Goal: Information Seeking & Learning: Learn about a topic

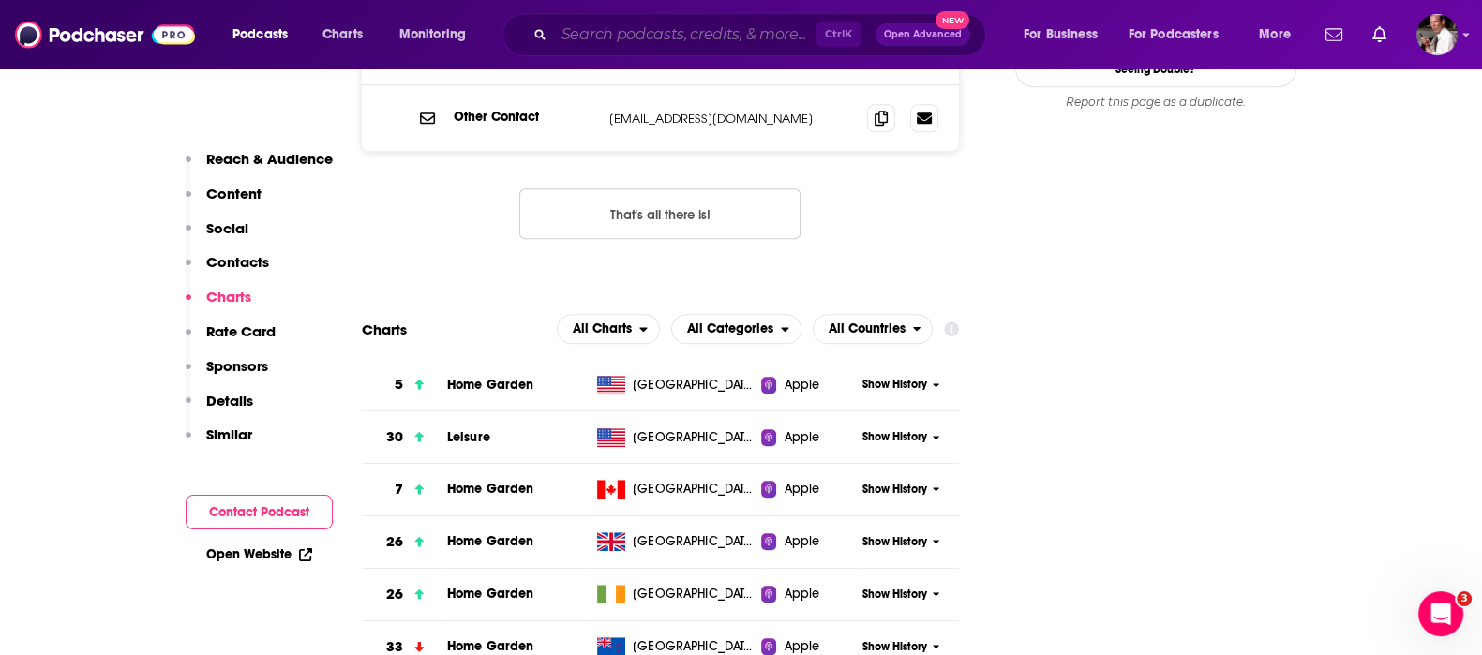
click at [615, 34] on input "Search podcasts, credits, & more..." at bounding box center [685, 35] width 262 height 30
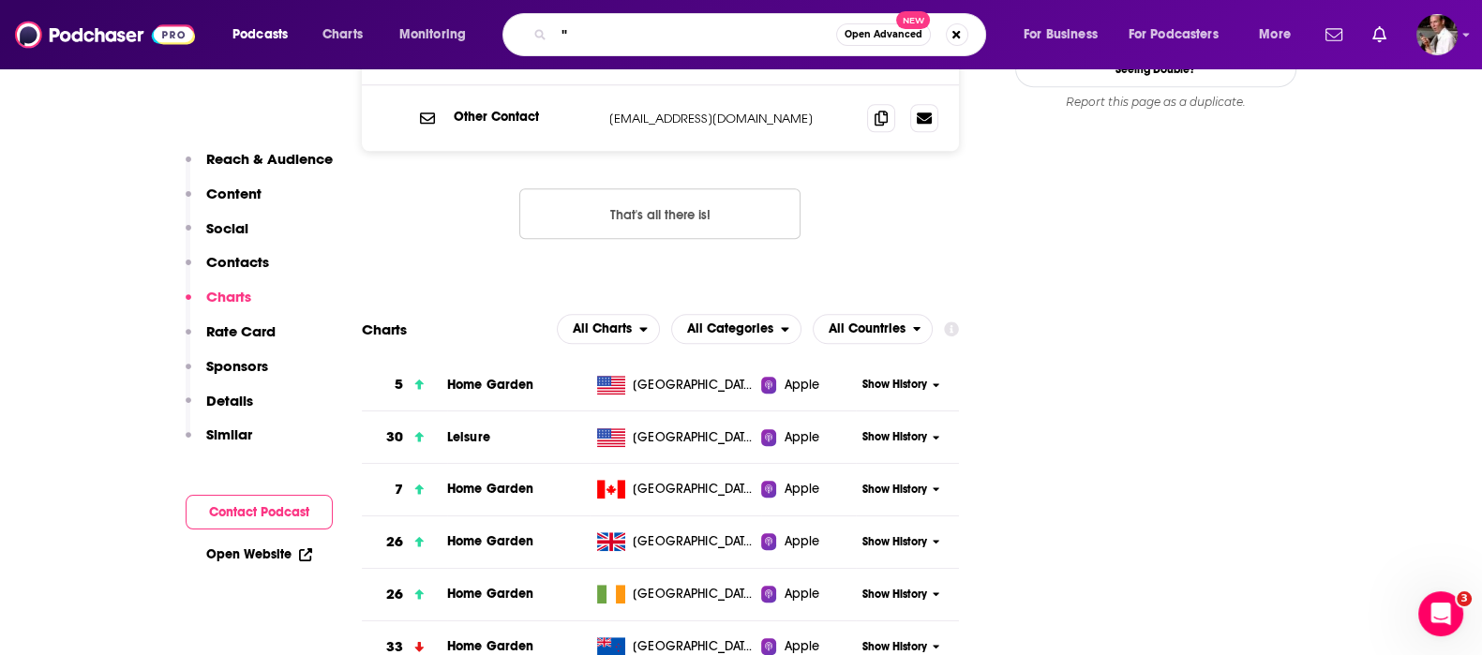
paste input "'[PERSON_NAME]'s Take with [PERSON_NAME]"
type input ""'[PERSON_NAME]'s Take with [PERSON_NAME]""
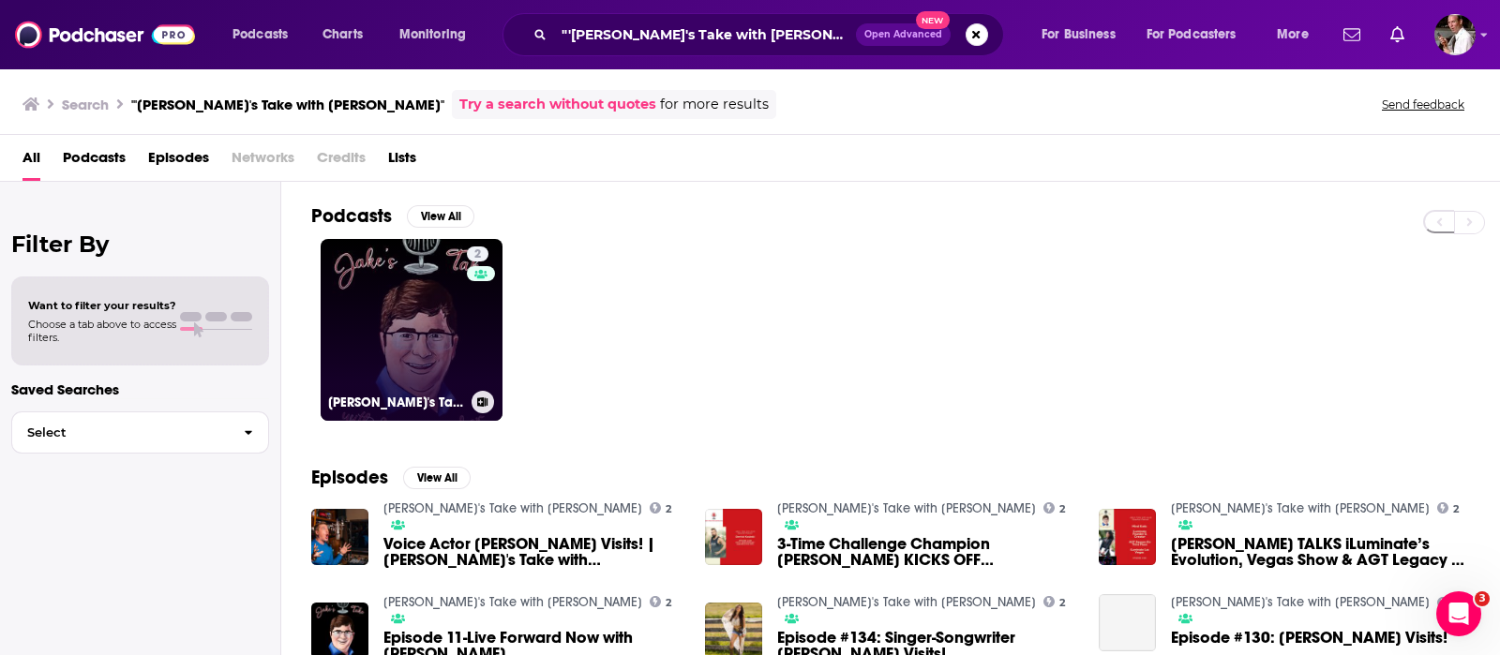
click at [375, 316] on link "2 [PERSON_NAME]'s Take with [PERSON_NAME]" at bounding box center [412, 330] width 182 height 182
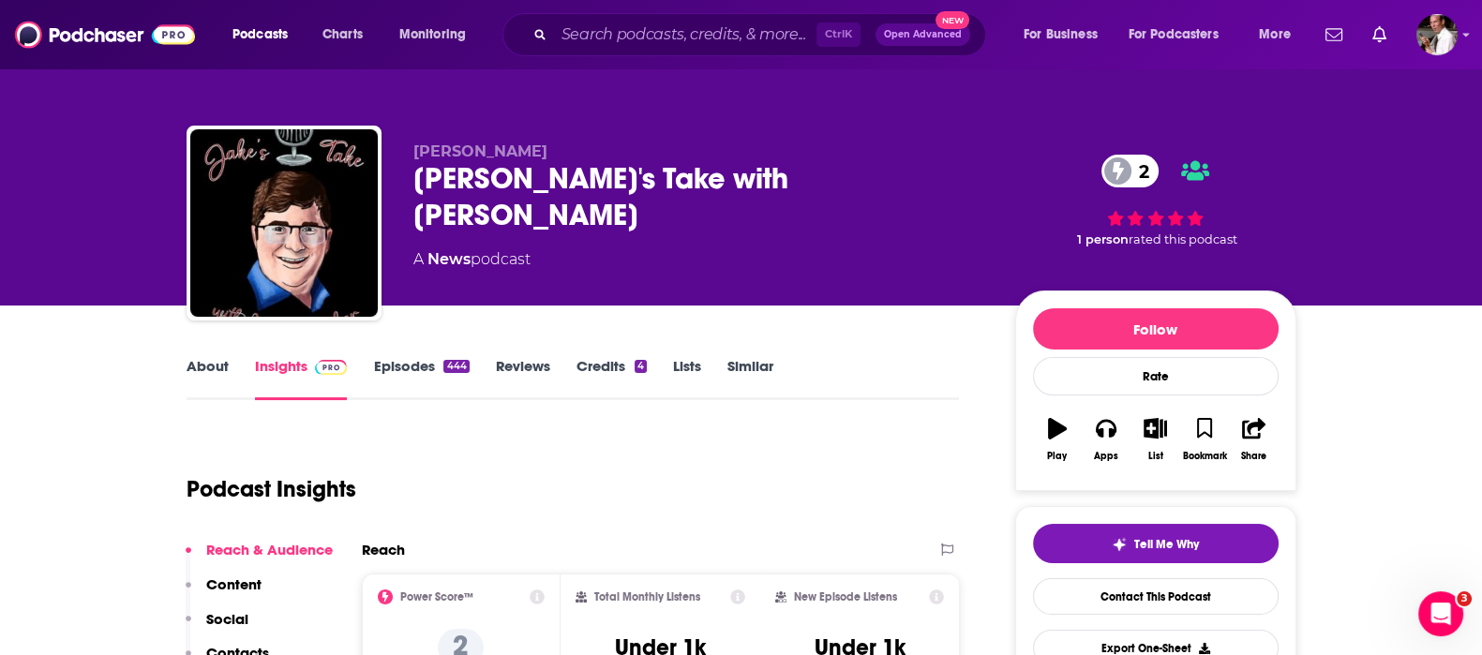
click at [408, 365] on link "Episodes 444" at bounding box center [421, 378] width 96 height 43
